Goal: Communication & Community: Answer question/provide support

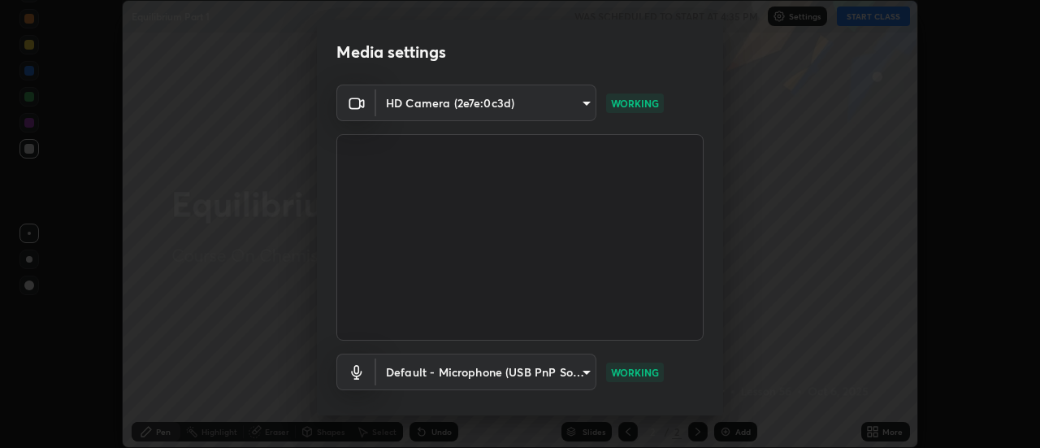
scroll to position [85, 0]
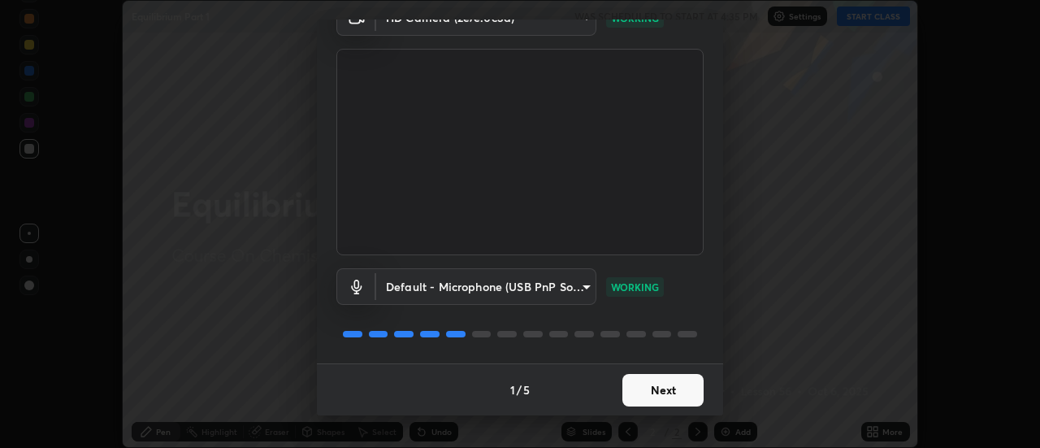
click at [681, 387] on button "Next" at bounding box center [662, 390] width 81 height 32
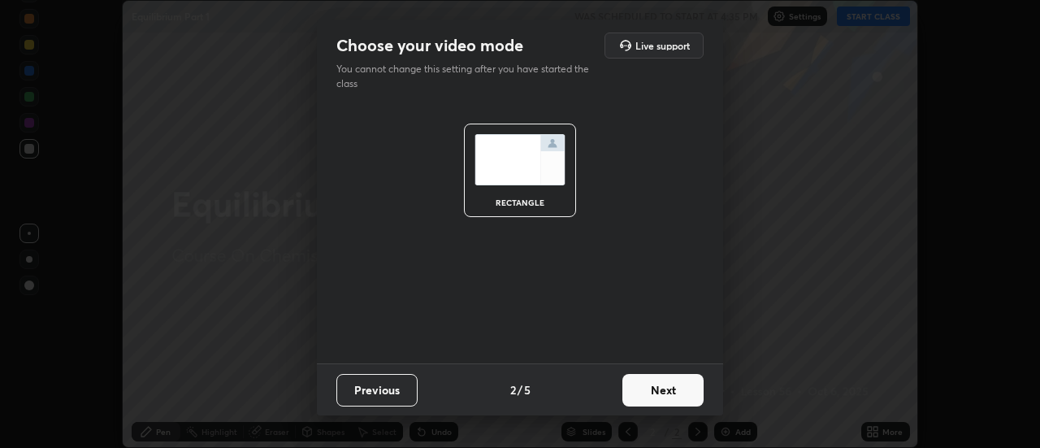
click at [678, 392] on button "Next" at bounding box center [662, 390] width 81 height 32
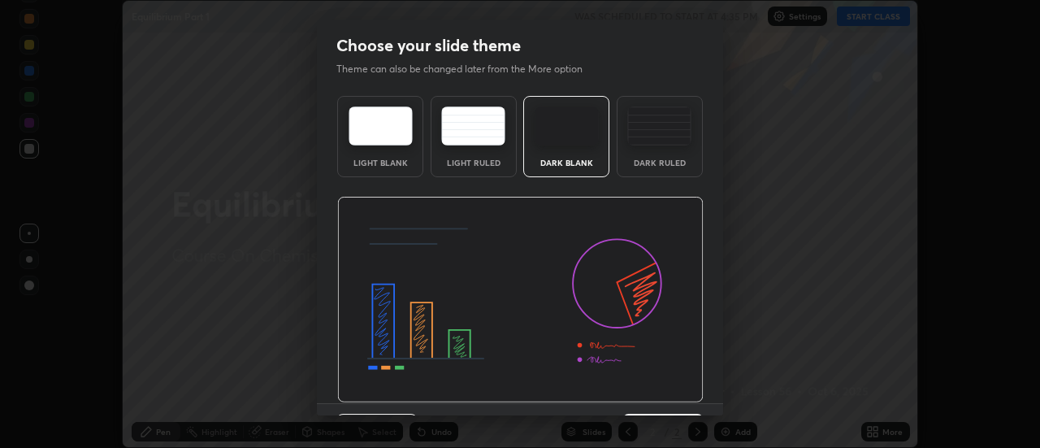
scroll to position [40, 0]
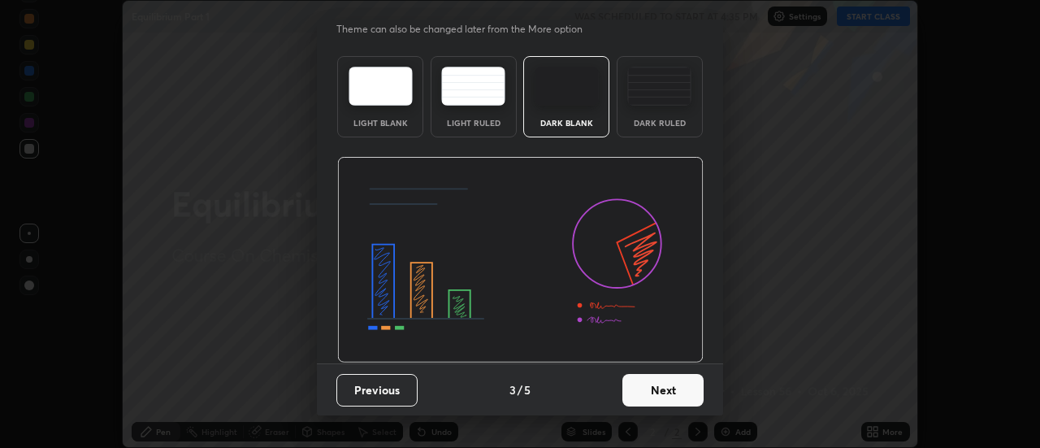
click at [670, 381] on button "Next" at bounding box center [662, 390] width 81 height 32
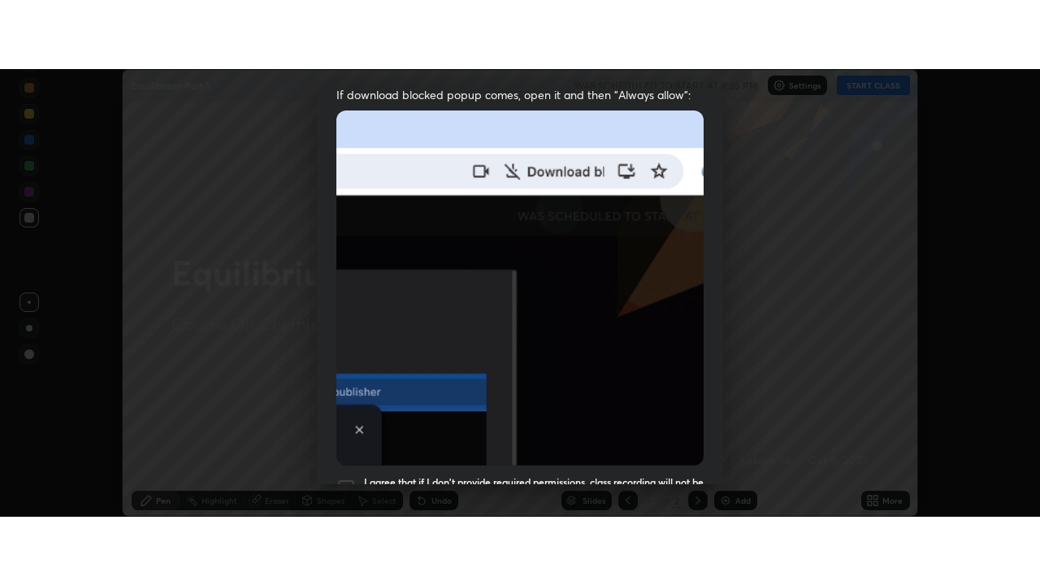
scroll to position [417, 0]
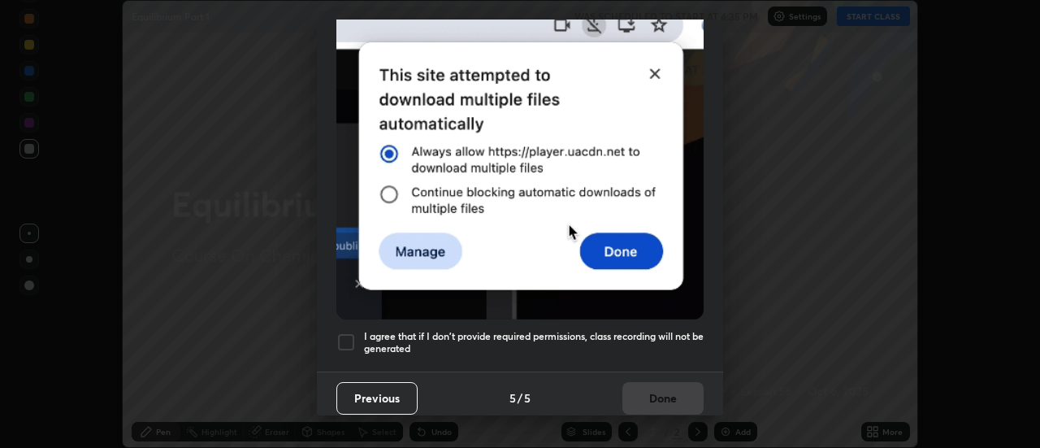
click at [344, 332] on div at bounding box center [345, 341] width 19 height 19
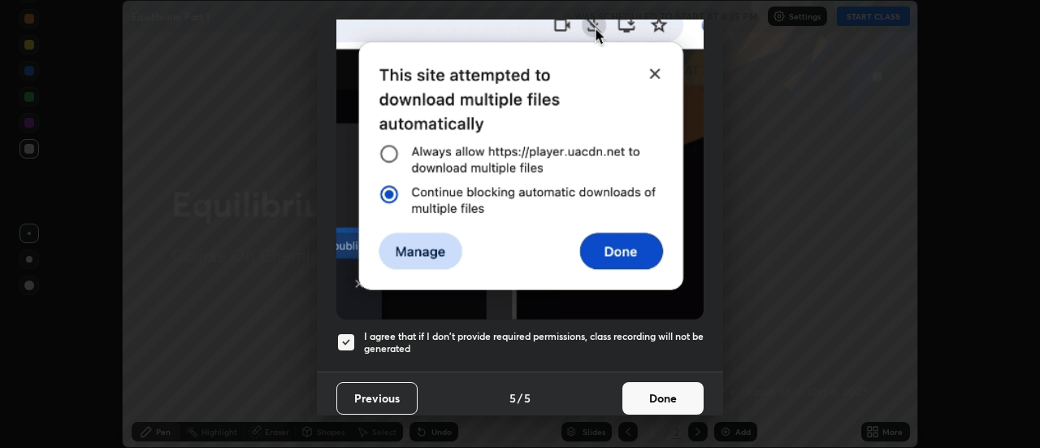
click at [652, 395] on button "Done" at bounding box center [662, 398] width 81 height 32
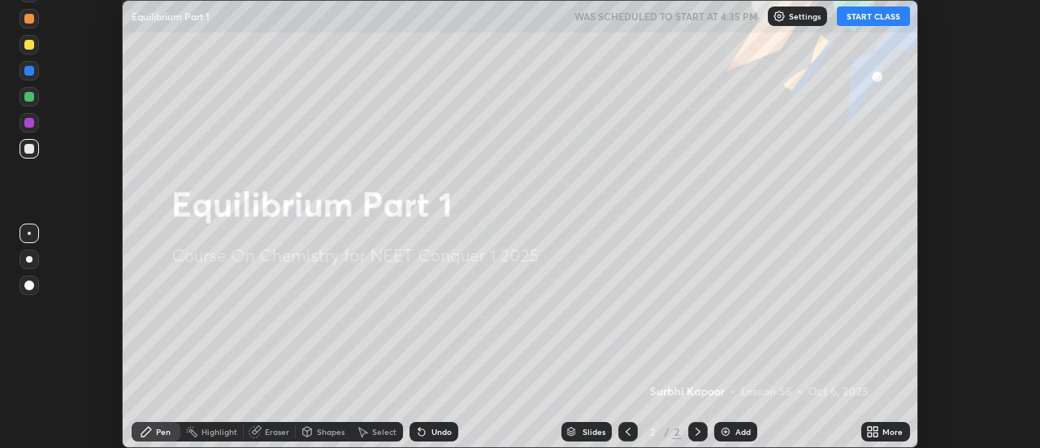
click at [866, 19] on button "START CLASS" at bounding box center [873, 15] width 73 height 19
click at [887, 433] on div "More" at bounding box center [892, 431] width 20 height 8
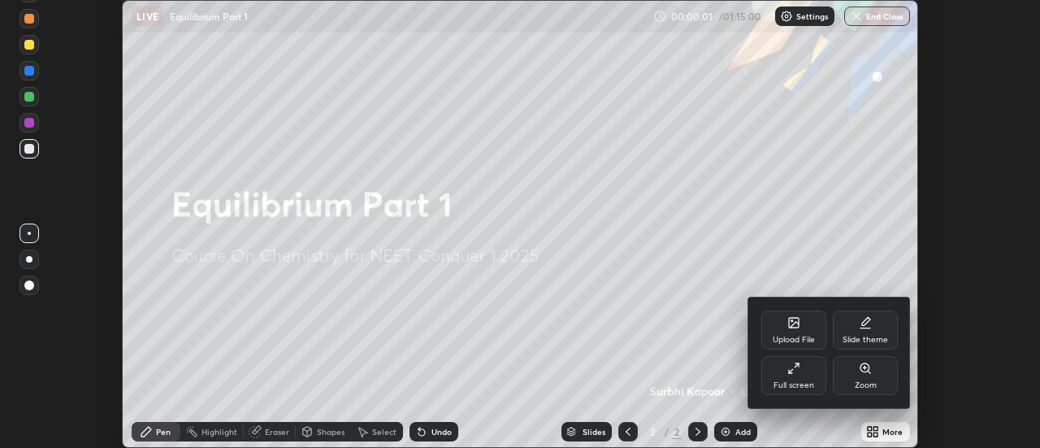
click at [812, 386] on div "Full screen" at bounding box center [793, 385] width 41 height 8
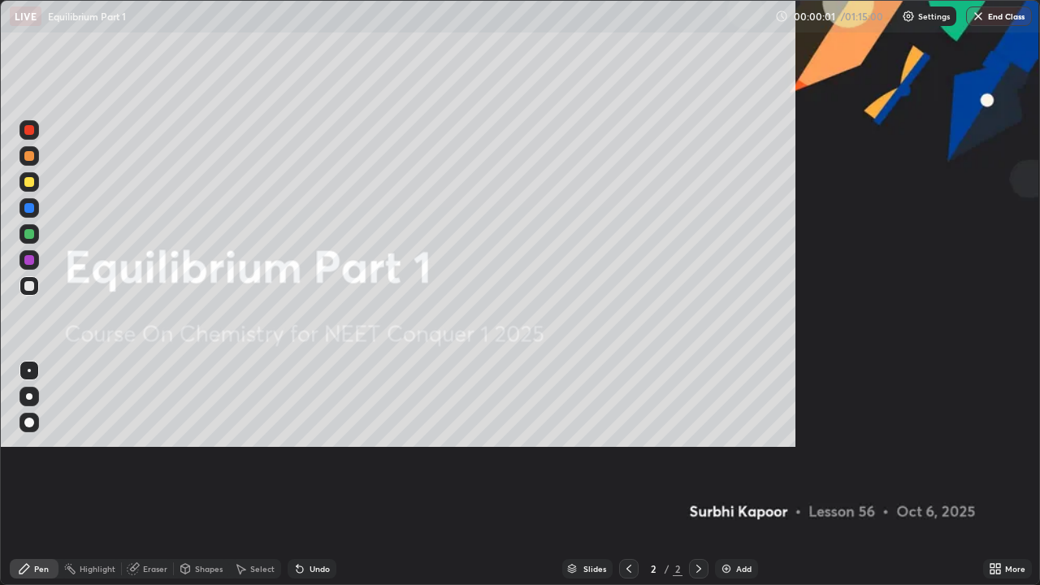
scroll to position [585, 1040]
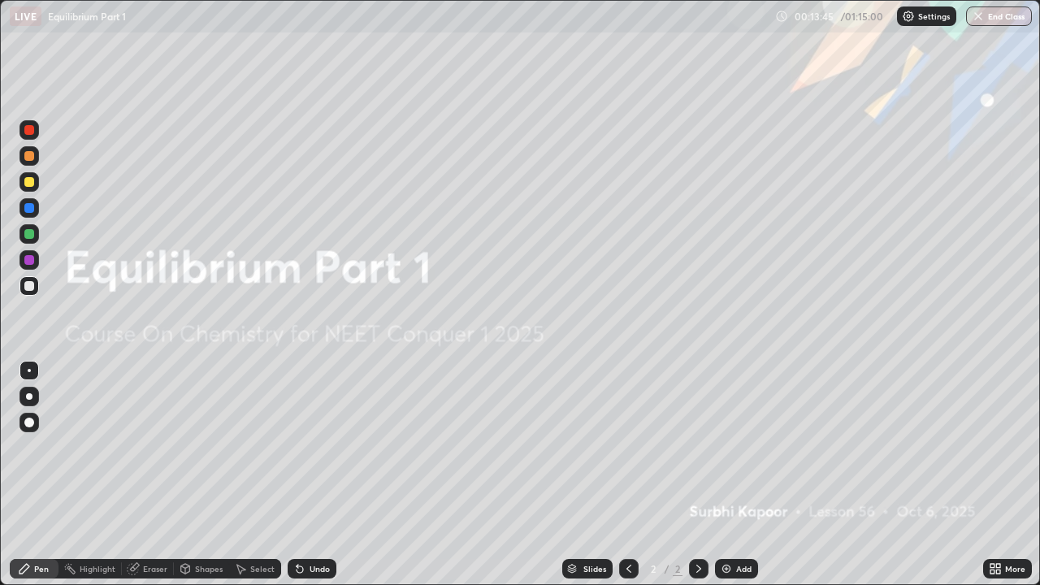
click at [730, 447] on img at bounding box center [726, 568] width 13 height 13
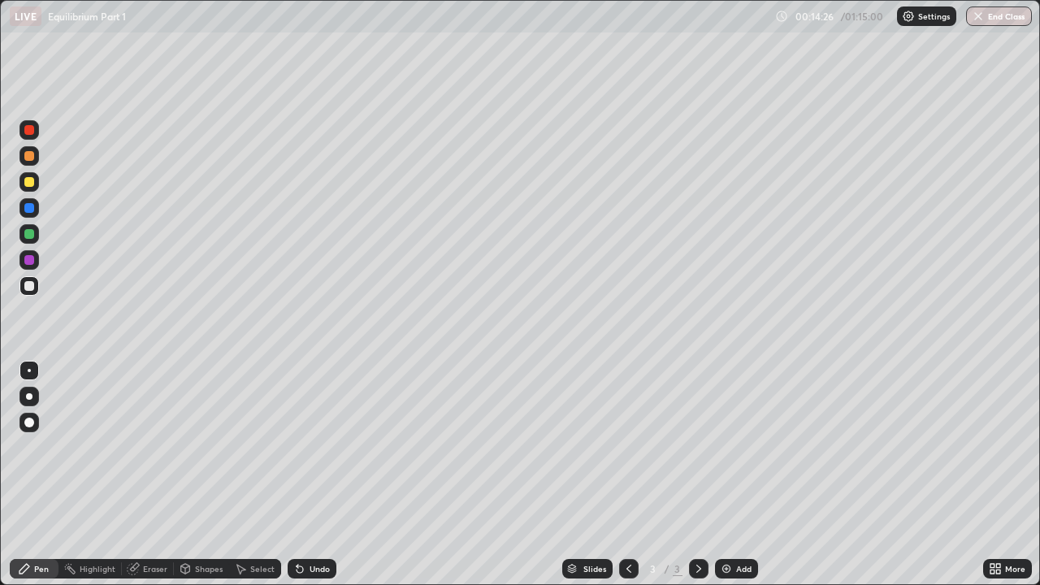
click at [155, 447] on div "Eraser" at bounding box center [155, 569] width 24 height 8
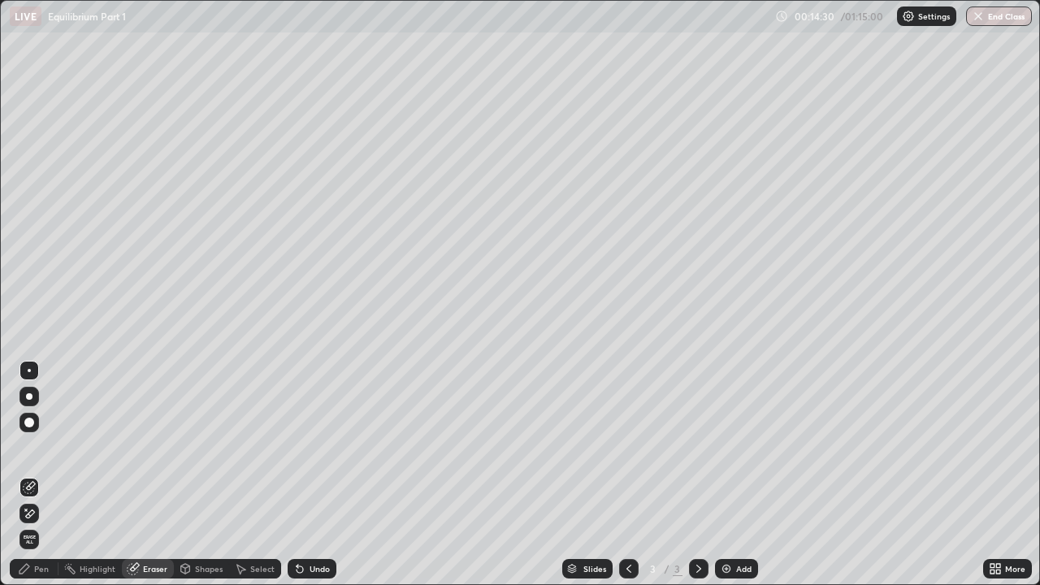
click at [33, 447] on div "Pen" at bounding box center [34, 568] width 49 height 19
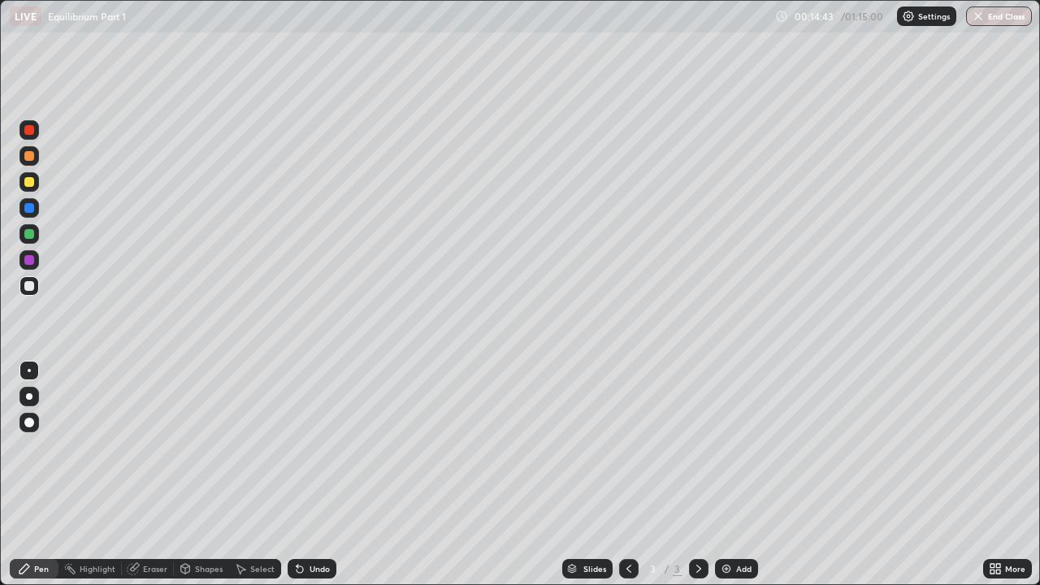
click at [149, 447] on div "Eraser" at bounding box center [155, 569] width 24 height 8
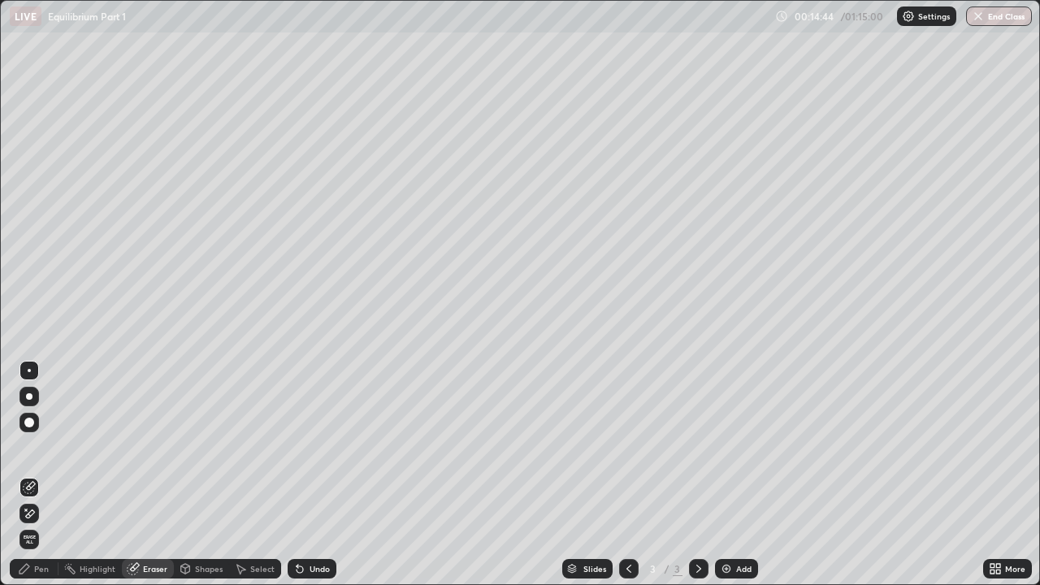
click at [47, 447] on div "Pen" at bounding box center [41, 569] width 15 height 8
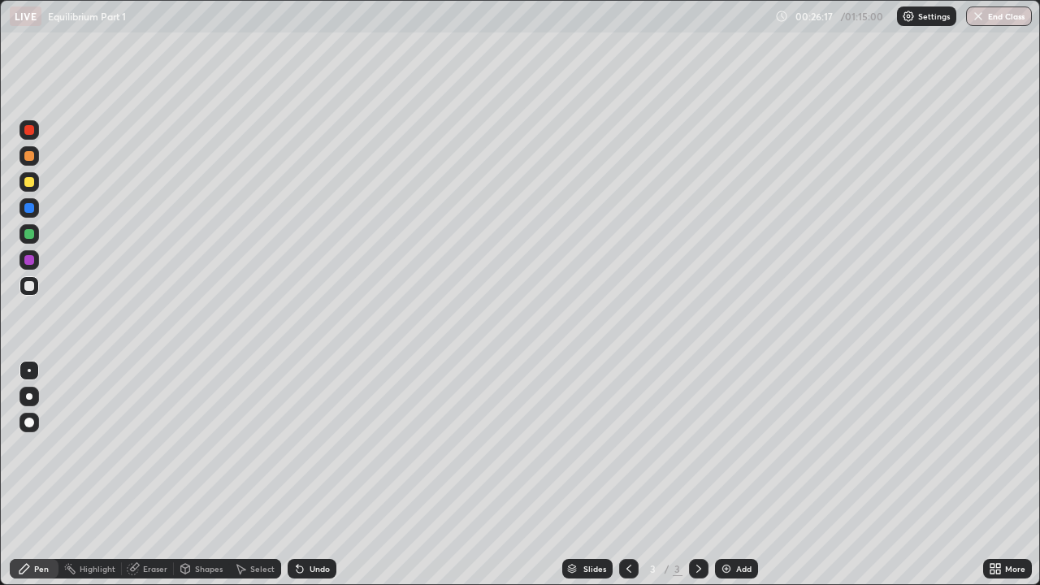
click at [746, 447] on div "Add" at bounding box center [743, 569] width 15 height 8
click at [322, 447] on div "Undo" at bounding box center [319, 569] width 20 height 8
click at [322, 447] on div "Undo" at bounding box center [312, 568] width 49 height 19
click at [323, 447] on div "Undo" at bounding box center [312, 568] width 49 height 19
click at [745, 447] on div "Add" at bounding box center [743, 569] width 15 height 8
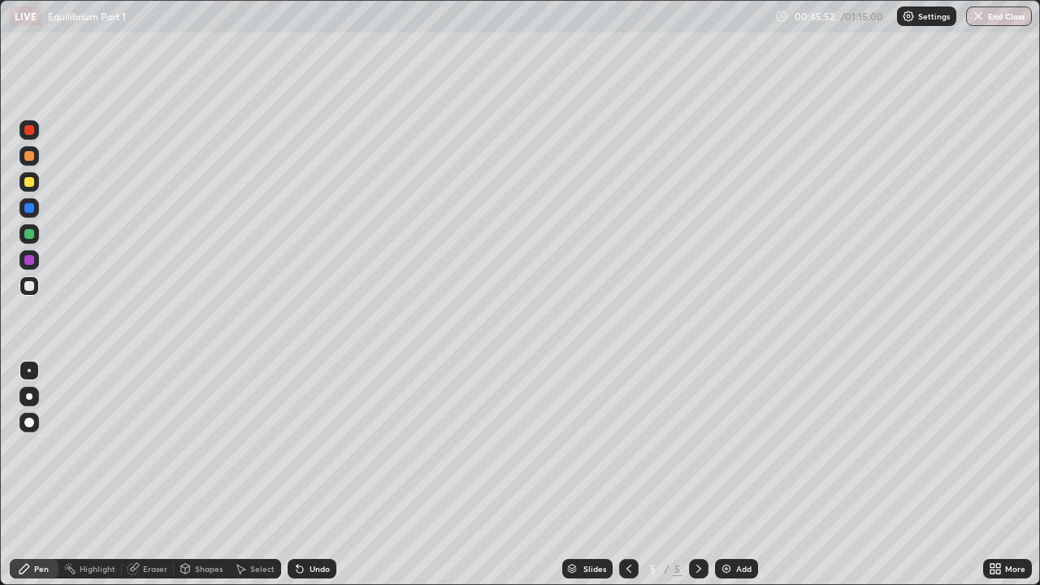
click at [745, 447] on div "Add" at bounding box center [743, 569] width 15 height 8
click at [739, 447] on div "Add" at bounding box center [736, 568] width 43 height 19
click at [740, 447] on div "Add" at bounding box center [743, 569] width 15 height 8
click at [158, 447] on div "Eraser" at bounding box center [155, 569] width 24 height 8
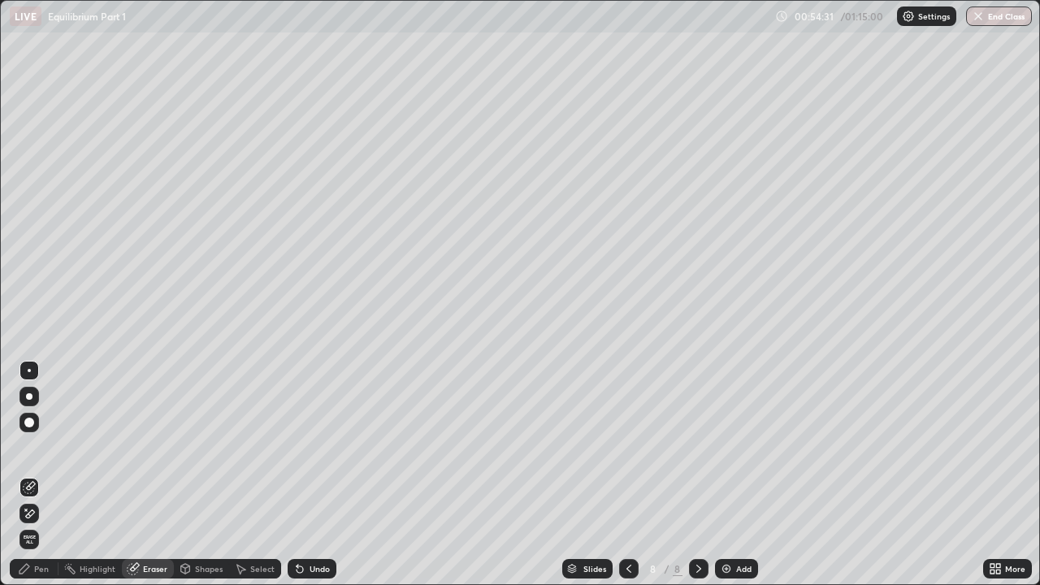
click at [43, 447] on div "Pen" at bounding box center [41, 569] width 15 height 8
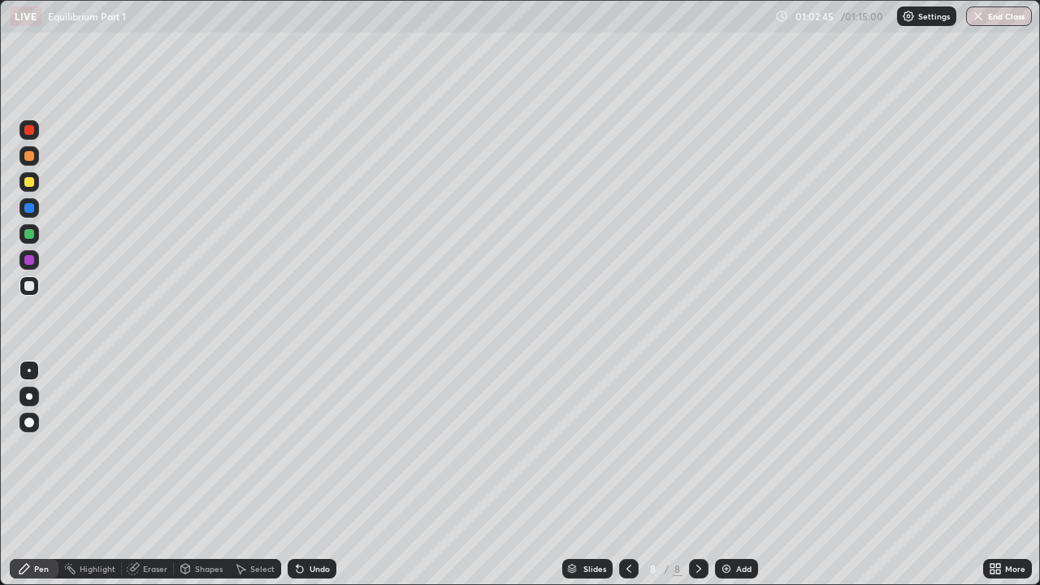
click at [738, 447] on div "Add" at bounding box center [743, 569] width 15 height 8
click at [160, 447] on div "Eraser" at bounding box center [155, 569] width 24 height 8
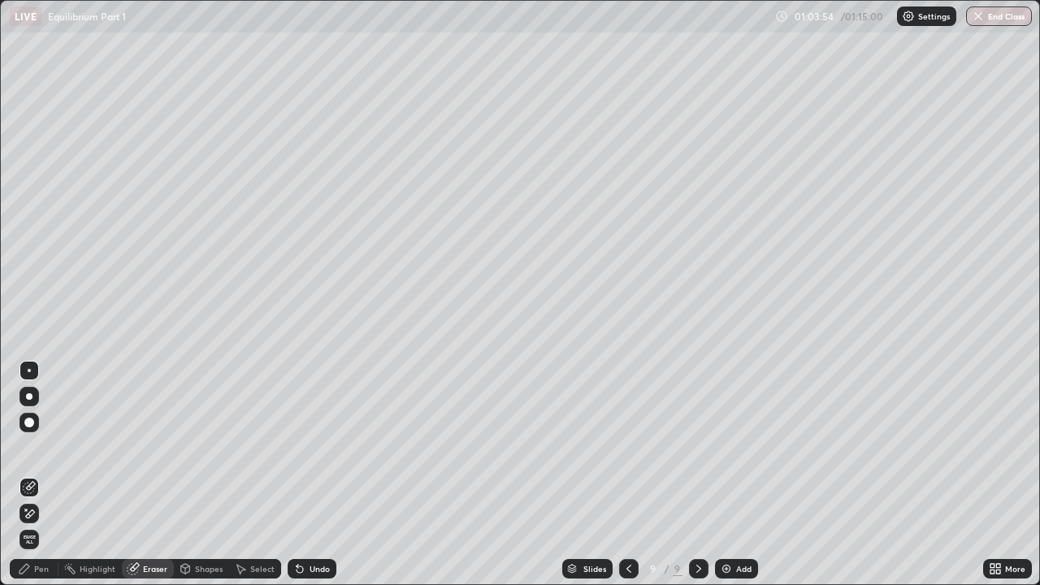
click at [161, 447] on div "Eraser" at bounding box center [148, 568] width 52 height 19
click at [32, 447] on div "Pen" at bounding box center [34, 568] width 49 height 19
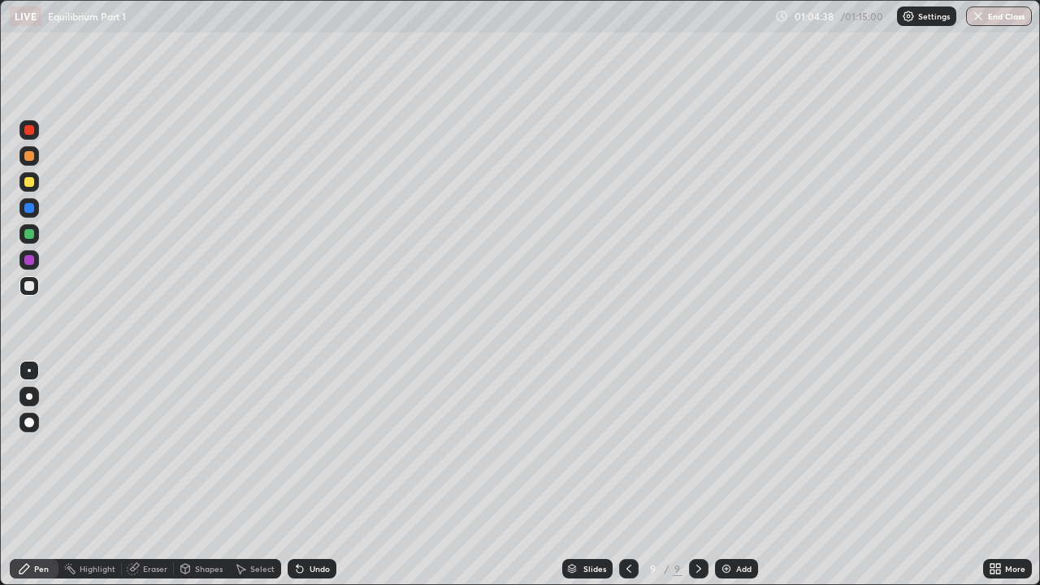
click at [154, 447] on div "Eraser" at bounding box center [155, 569] width 24 height 8
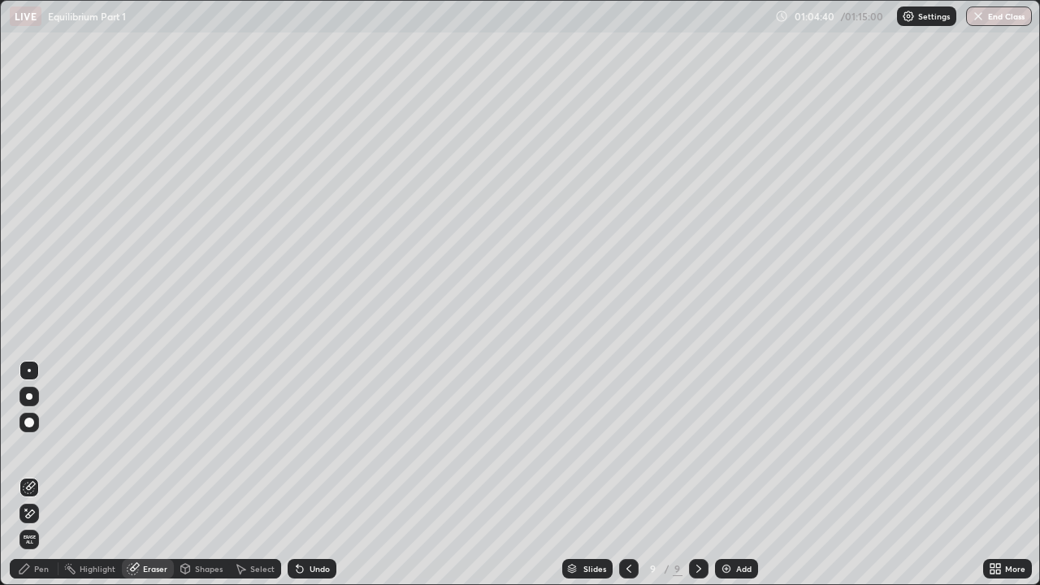
click at [40, 447] on div "Pen" at bounding box center [41, 569] width 15 height 8
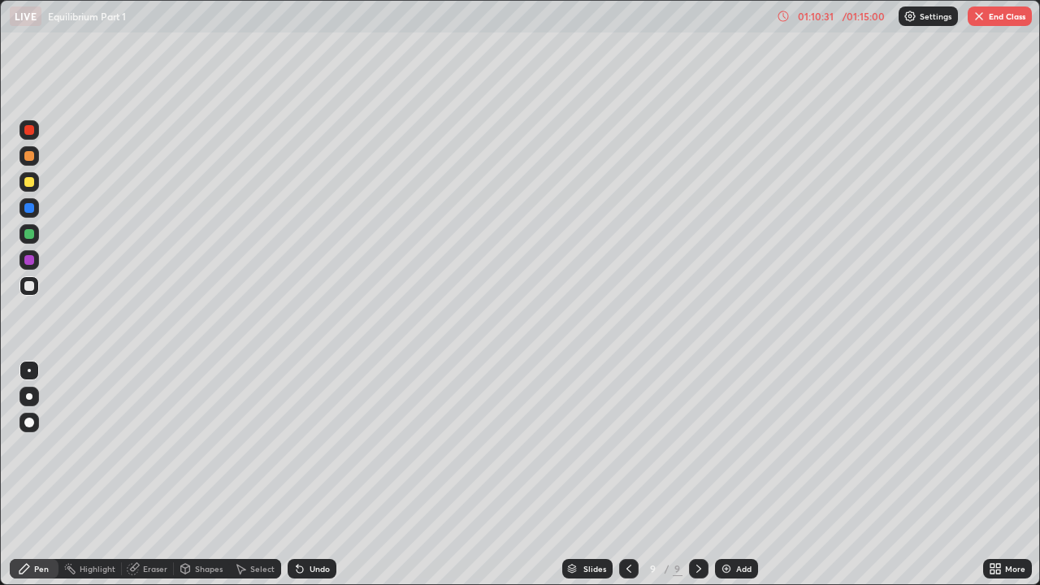
click at [1002, 20] on button "End Class" at bounding box center [999, 15] width 64 height 19
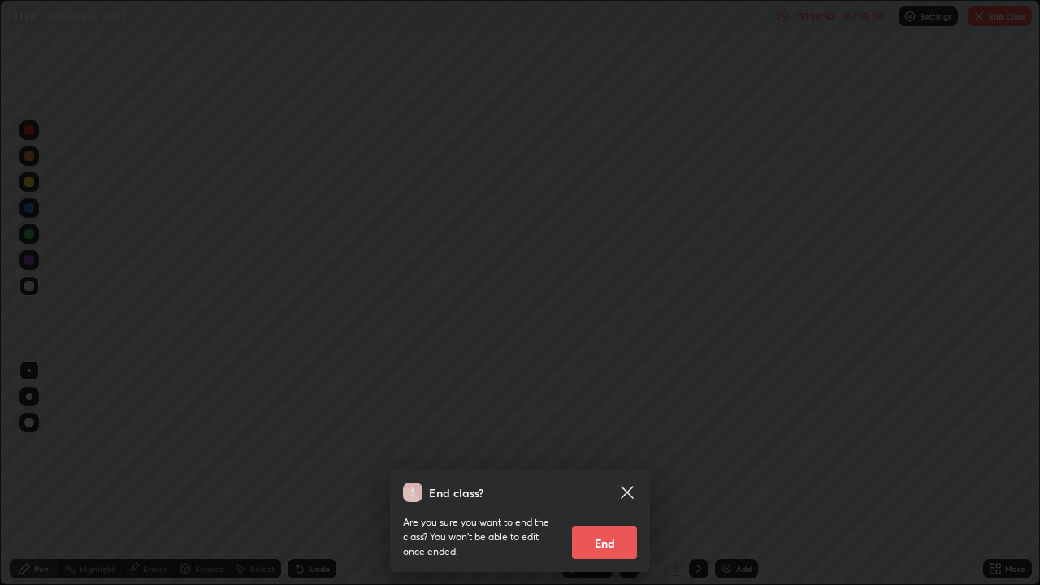
click at [609, 447] on button "End" at bounding box center [604, 542] width 65 height 32
